Goal: Task Accomplishment & Management: Use online tool/utility

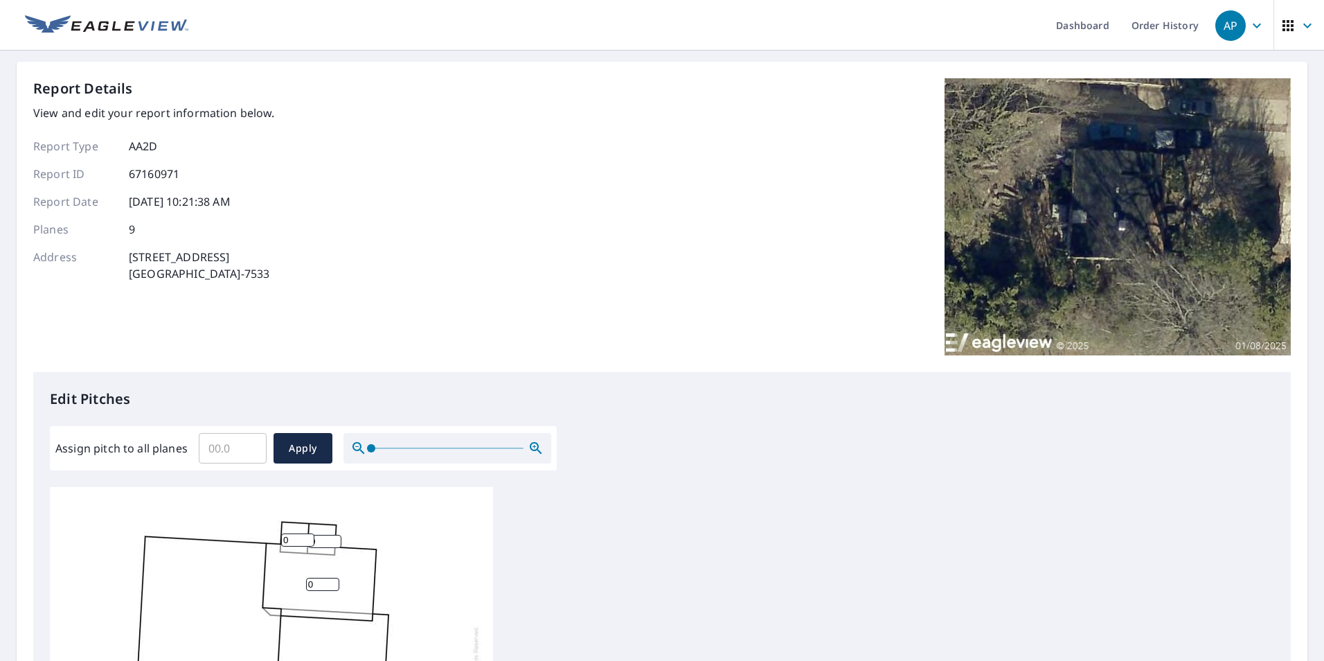
click at [215, 458] on input "Assign pitch to all planes" at bounding box center [233, 448] width 68 height 39
type input "7"
click at [290, 454] on span "Apply" at bounding box center [303, 448] width 37 height 17
type input "7"
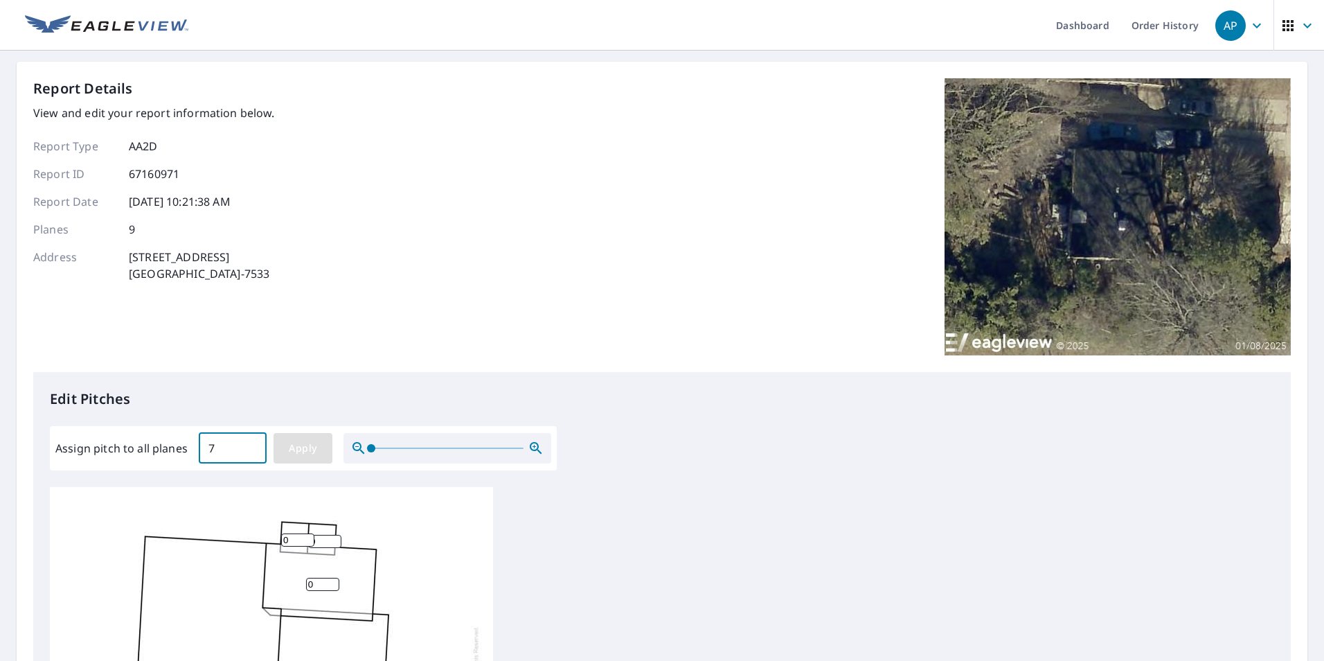
type input "7"
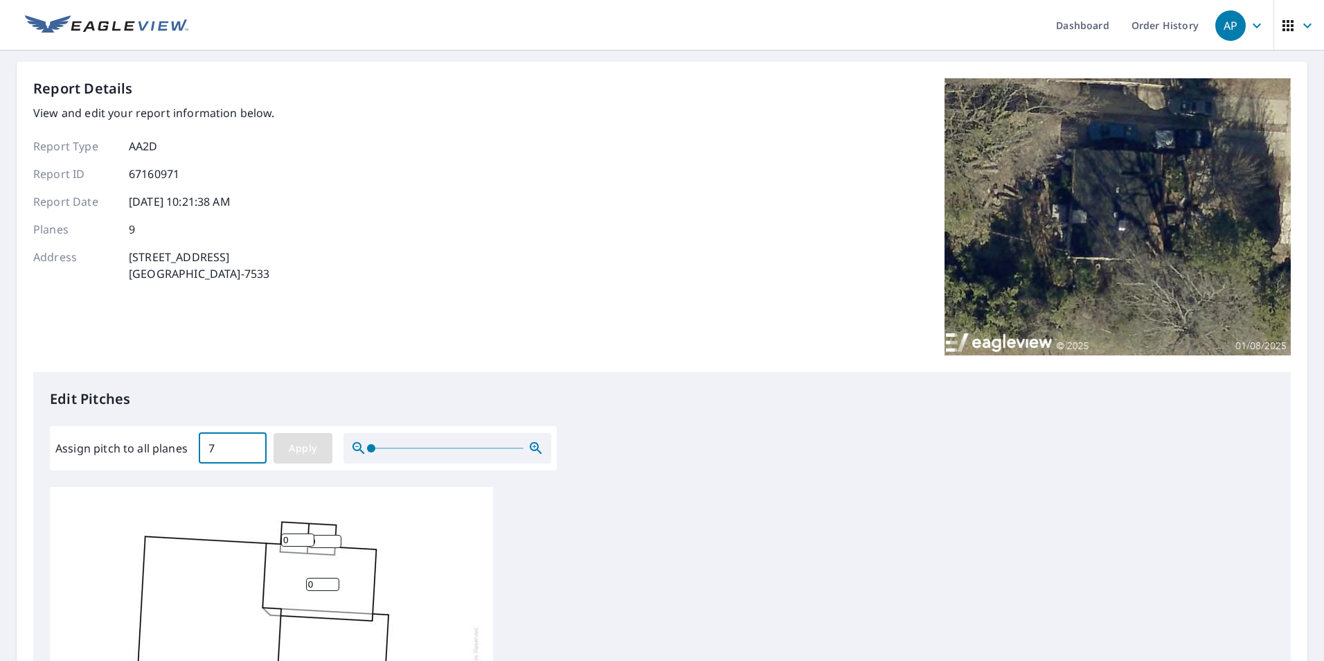
type input "7"
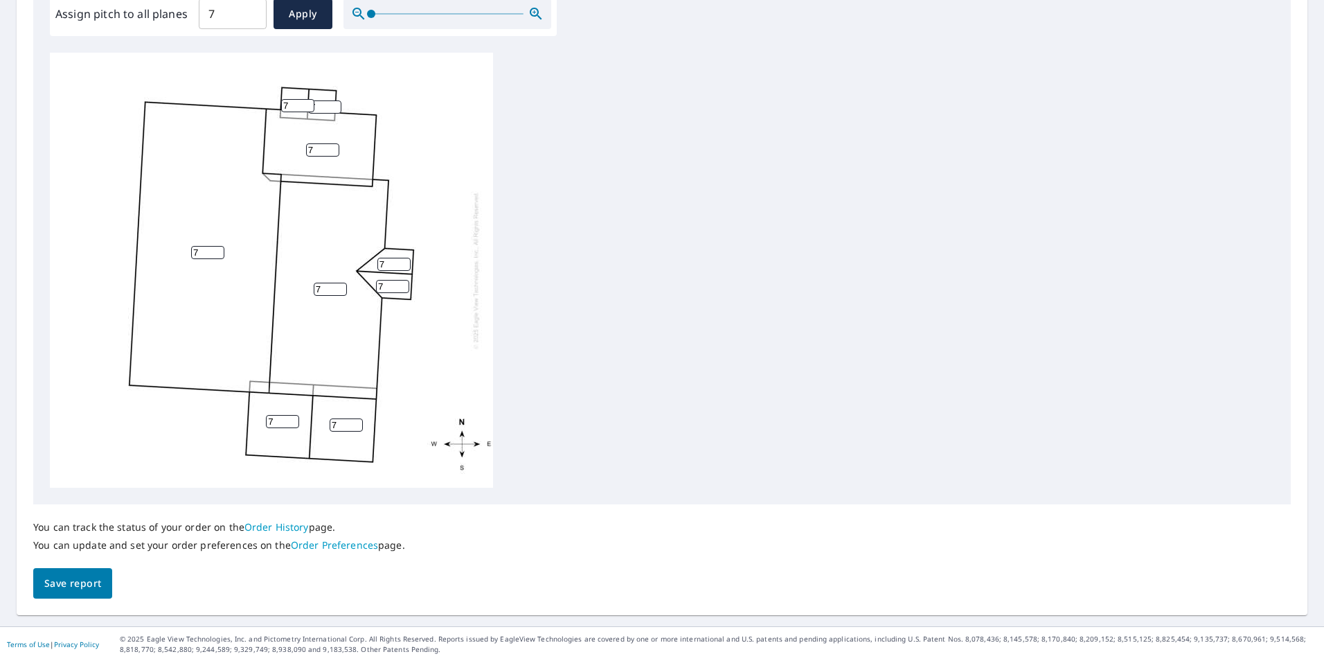
scroll to position [435, 0]
click at [48, 574] on span "Save report" at bounding box center [72, 582] width 57 height 17
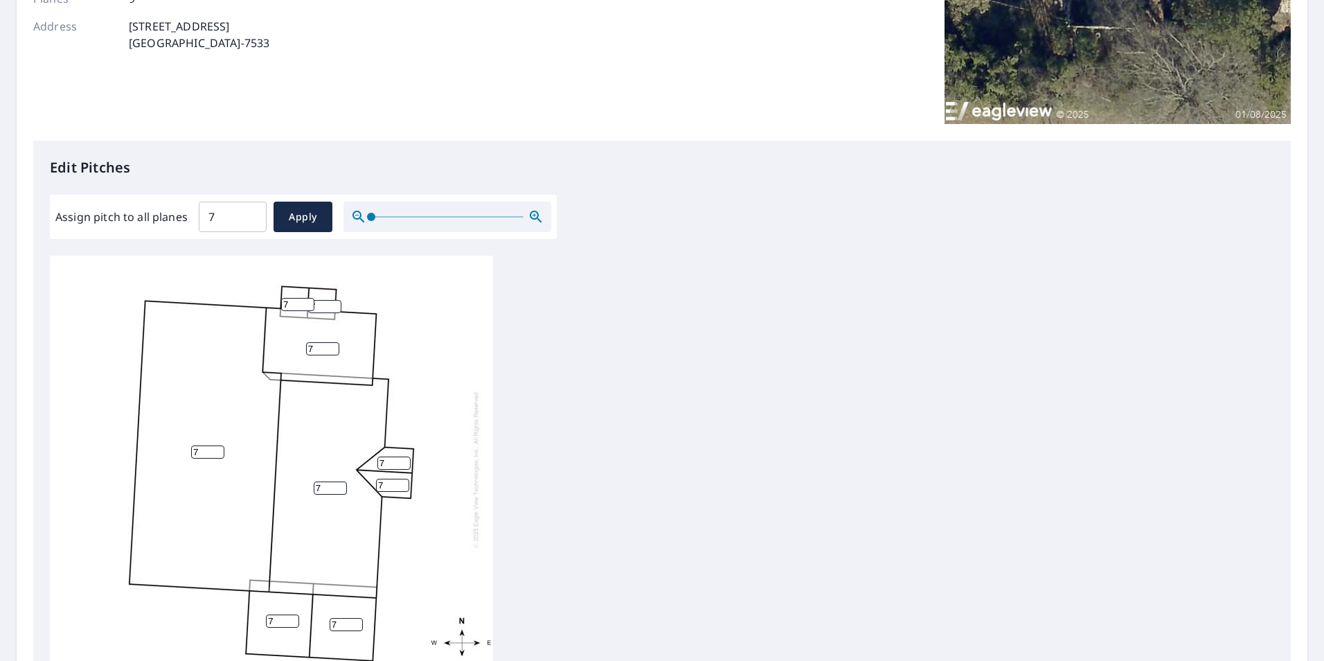
scroll to position [0, 0]
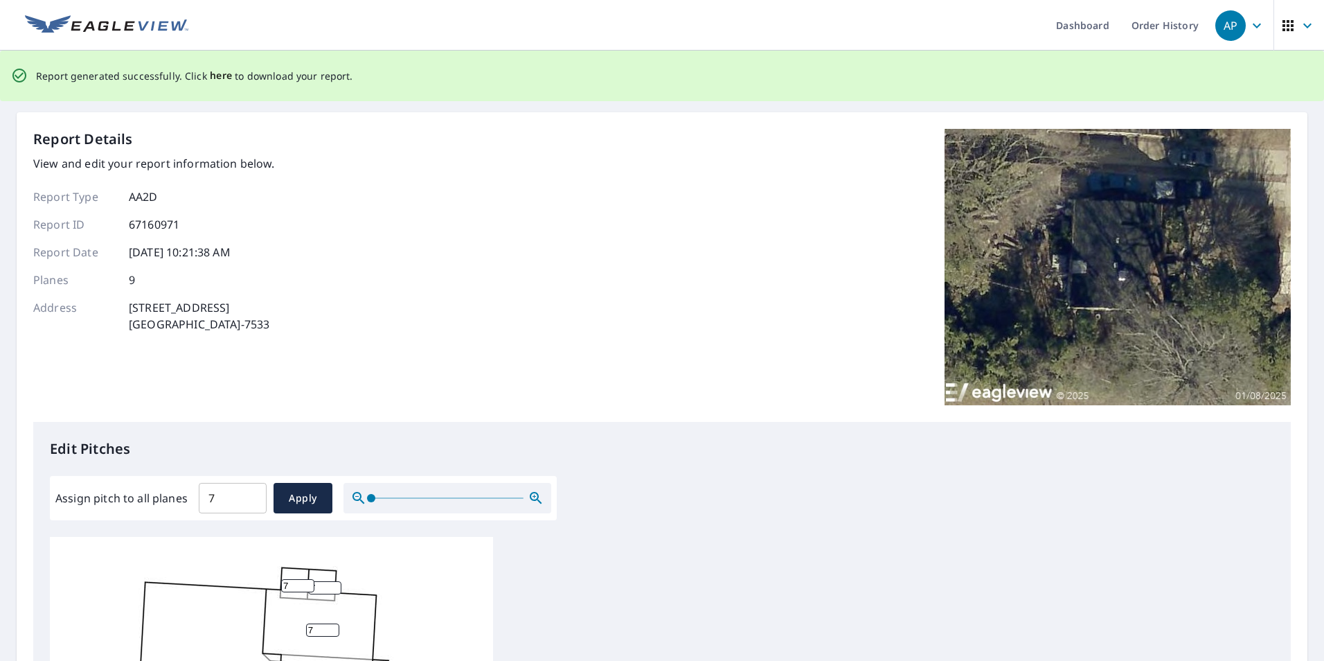
click at [224, 75] on span "here" at bounding box center [221, 75] width 23 height 17
